Goal: Check status: Check status

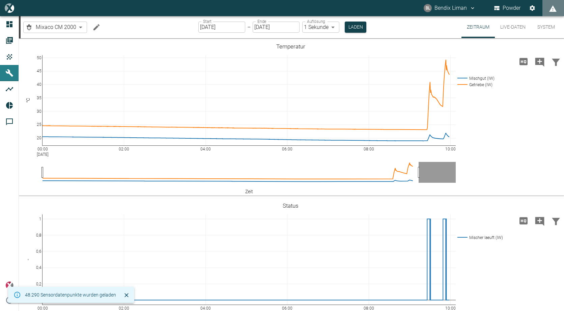
click at [517, 26] on button "Live-Daten" at bounding box center [512, 27] width 36 height 22
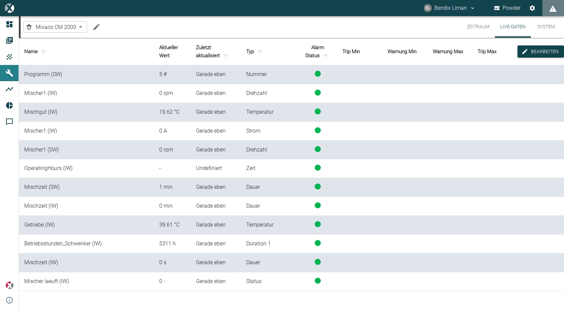
click at [59, 118] on td "Mischgut (IW)" at bounding box center [86, 112] width 135 height 19
click at [481, 23] on button "Zeitraum" at bounding box center [477, 27] width 33 height 22
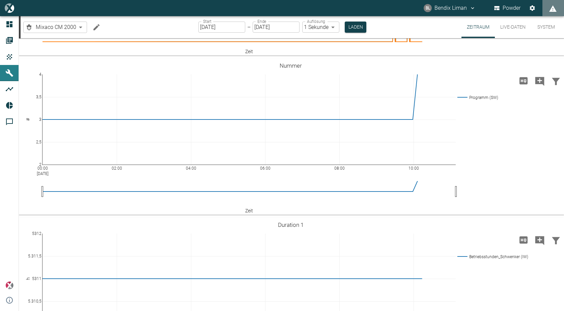
scroll to position [429, 0]
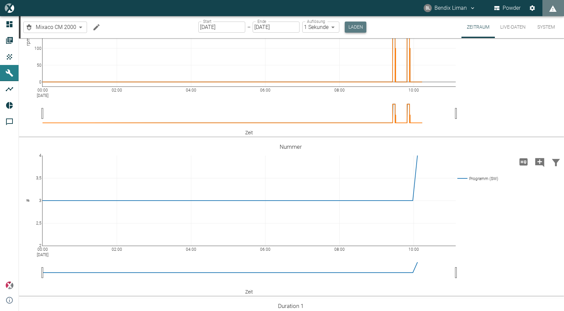
click at [352, 29] on button "Laden" at bounding box center [355, 27] width 22 height 11
click at [523, 6] on icon "Hohe Auflösung" at bounding box center [523, 2] width 8 height 7
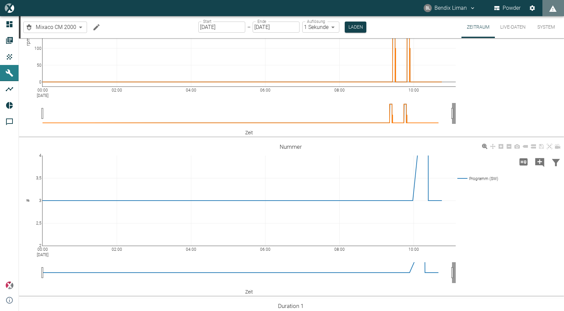
click at [531, 294] on div "00:00 Sep 22, 2025 02:00 04:00 06:00 08:00 10:00 2 2,5 3 3,5 4 Programm (SW) Nu…" at bounding box center [290, 218] width 543 height 152
click at [354, 26] on button "Laden" at bounding box center [355, 27] width 22 height 11
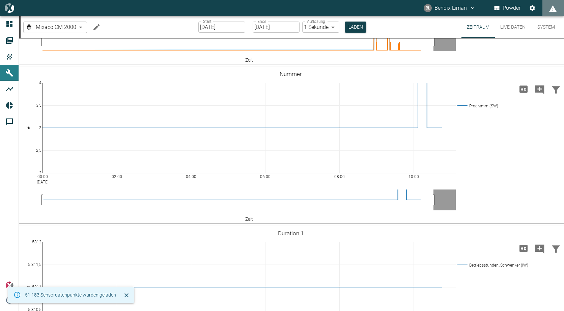
scroll to position [530, 0]
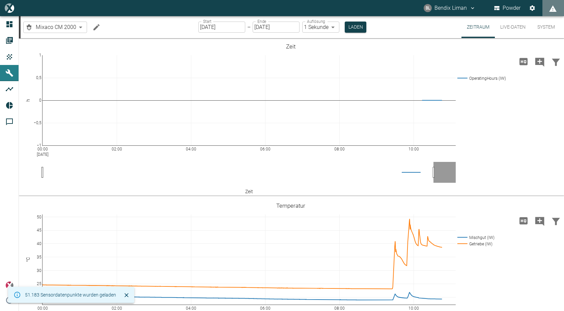
scroll to position [530, 0]
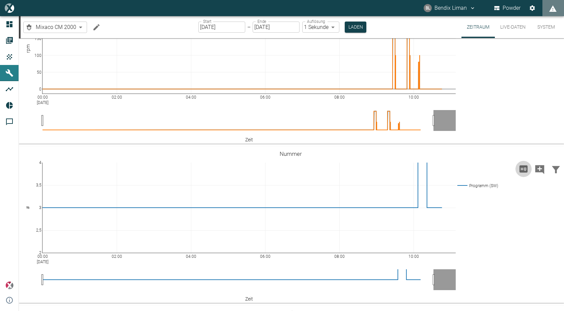
click at [519, 169] on icon "Hohe Auflösung" at bounding box center [523, 168] width 8 height 7
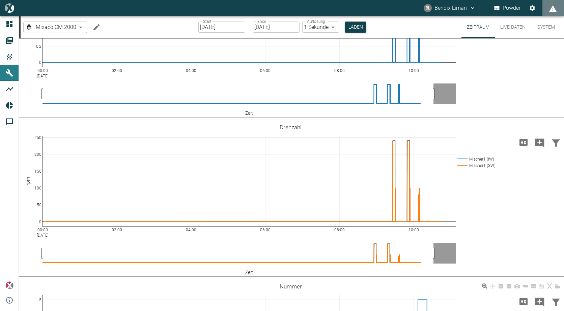
scroll to position [395, 0]
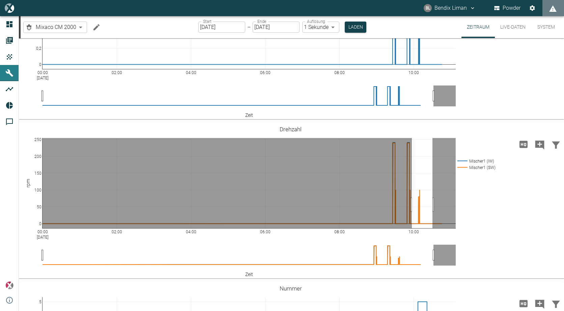
drag, startPoint x: 432, startPoint y: 205, endPoint x: 412, endPoint y: 208, distance: 20.7
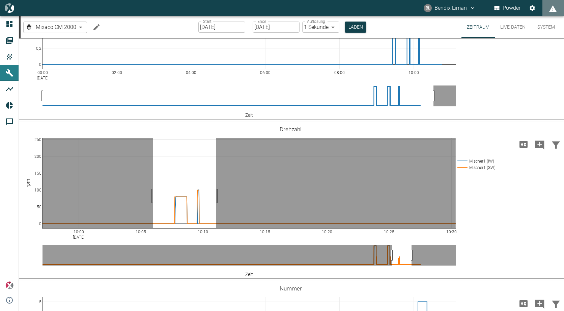
drag, startPoint x: 153, startPoint y: 196, endPoint x: 216, endPoint y: 196, distance: 63.4
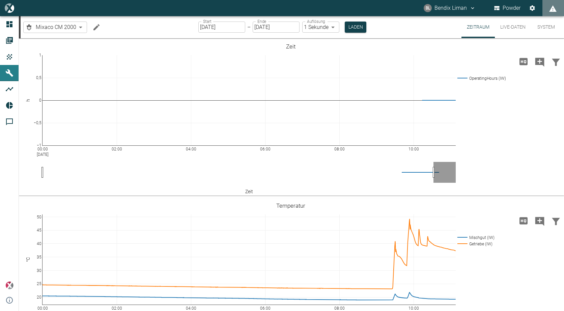
scroll to position [395, 0]
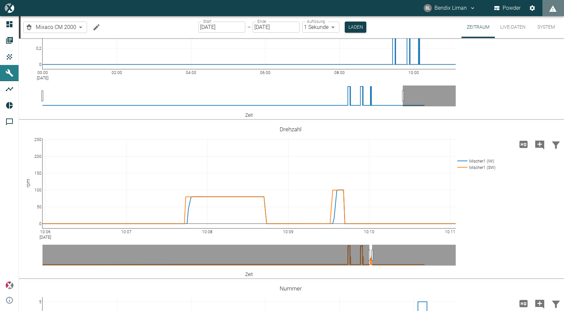
click at [510, 23] on button "Live-Daten" at bounding box center [512, 27] width 36 height 22
